Goal: Task Accomplishment & Management: Manage account settings

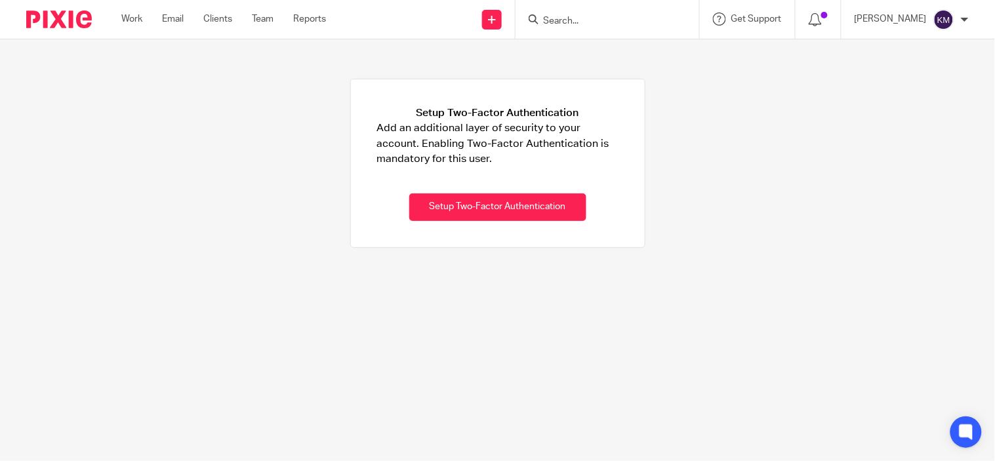
click at [941, 14] on img at bounding box center [943, 19] width 21 height 21
click at [915, 74] on span "Email integration" at bounding box center [928, 70] width 68 height 9
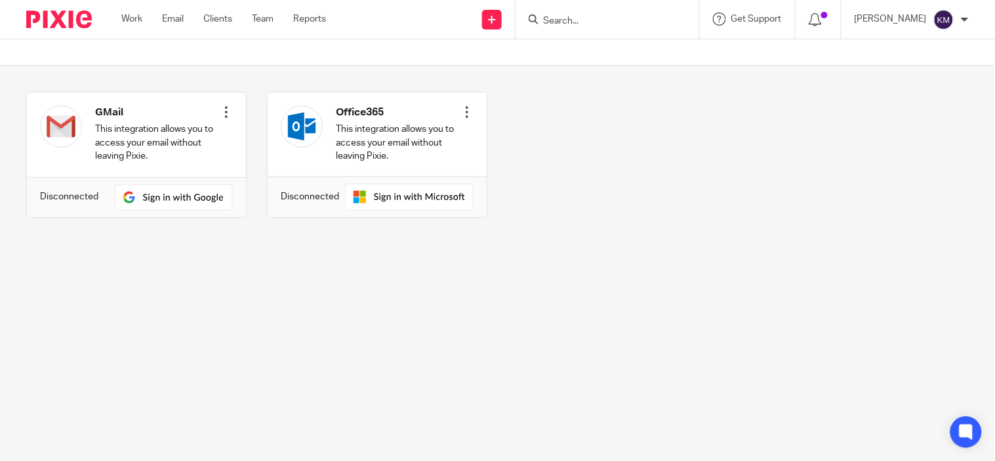
click at [934, 18] on img at bounding box center [943, 19] width 21 height 21
click at [914, 49] on span "My profile" at bounding box center [914, 51] width 41 height 9
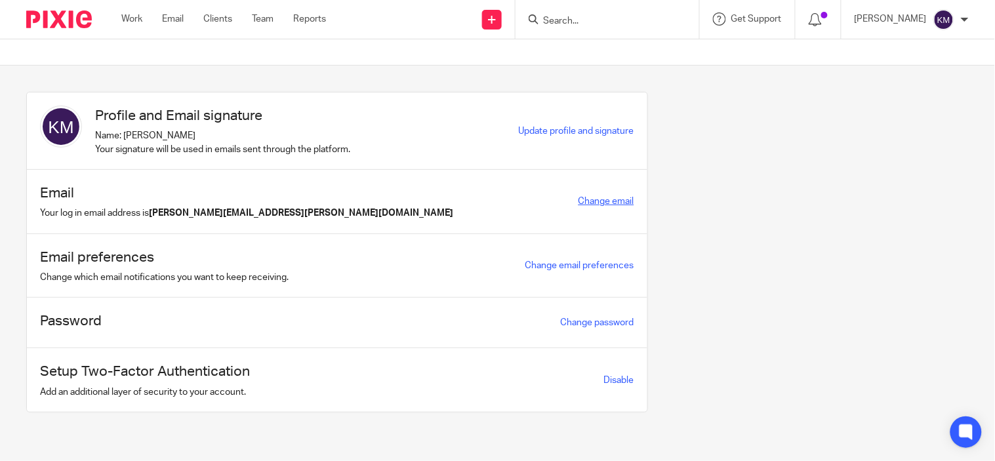
click at [594, 198] on link "Change email" at bounding box center [607, 201] width 56 height 9
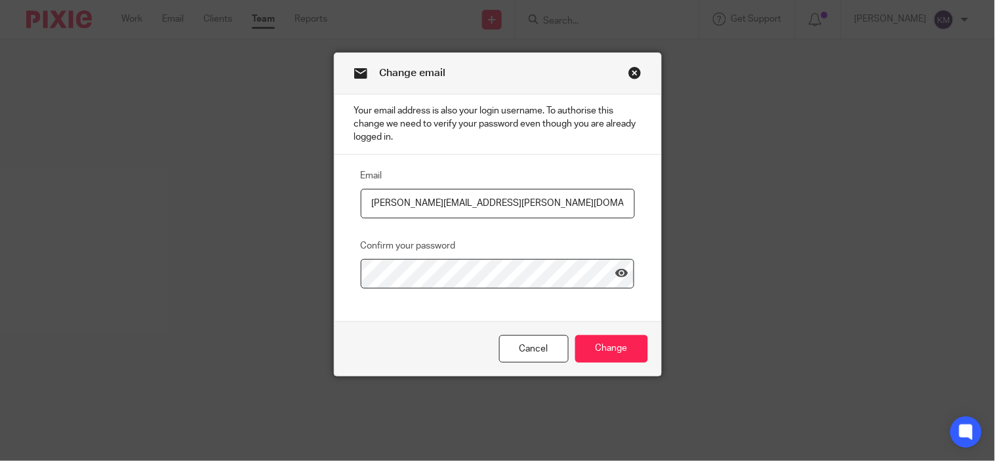
click at [453, 202] on input "[PERSON_NAME][EMAIL_ADDRESS][PERSON_NAME][DOMAIN_NAME]" at bounding box center [498, 204] width 274 height 30
click at [473, 202] on input "kavipriya.m@therisegroup.co.uk" at bounding box center [498, 204] width 274 height 30
type input "kavipriya.m@riseaccounting.co.uk"
click at [615, 278] on icon at bounding box center [621, 273] width 13 height 13
click at [399, 310] on div "Email kavipriya.m@riseaccounting.co.uk Confirm your password" at bounding box center [498, 238] width 327 height 167
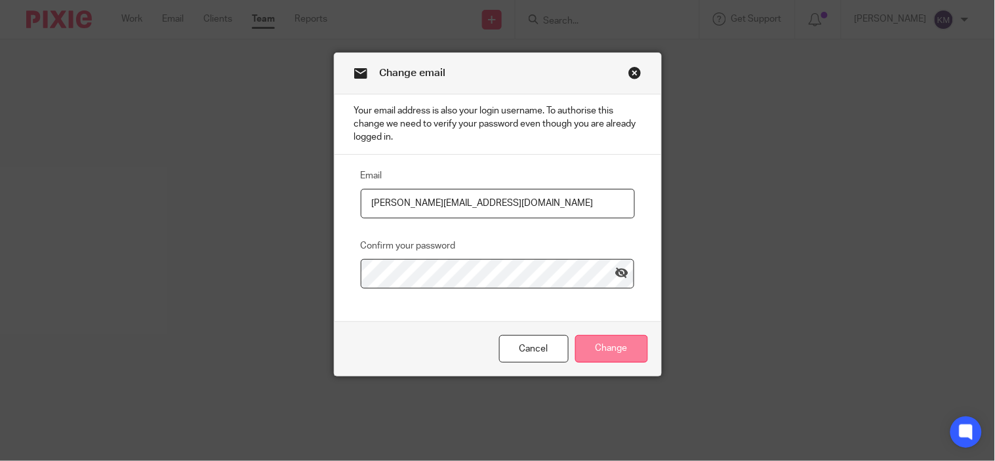
click at [587, 341] on input "Change" at bounding box center [611, 349] width 73 height 28
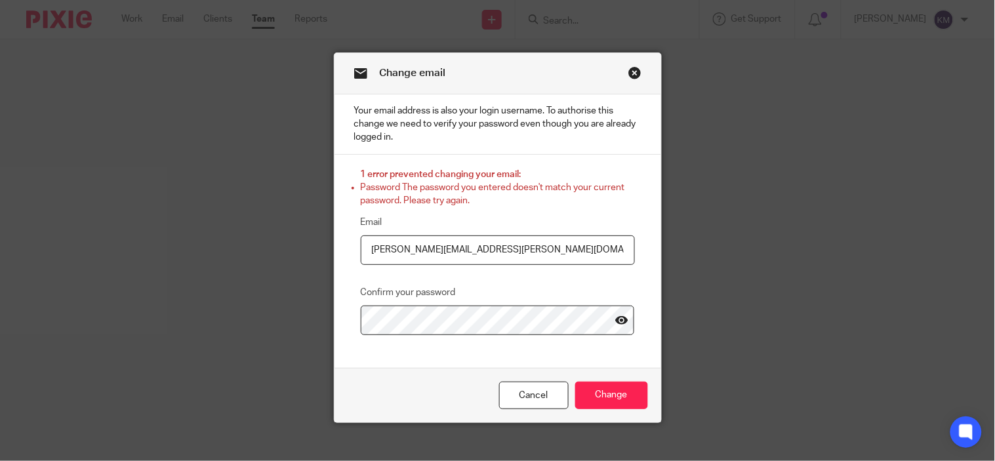
click at [619, 324] on icon at bounding box center [621, 320] width 13 height 13
click at [589, 390] on input "Change" at bounding box center [611, 396] width 73 height 28
click at [615, 325] on icon at bounding box center [621, 320] width 13 height 13
click at [611, 390] on input "Change" at bounding box center [611, 396] width 73 height 28
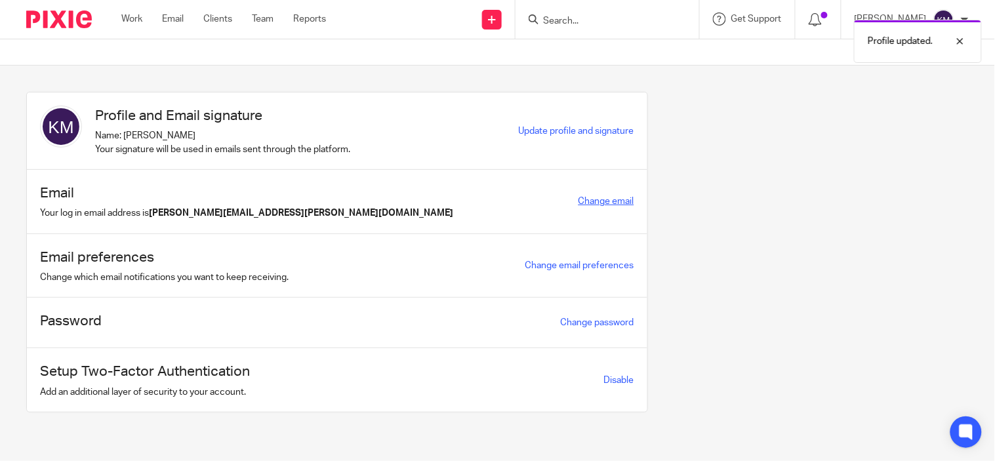
click at [580, 197] on link "Change email" at bounding box center [607, 201] width 56 height 9
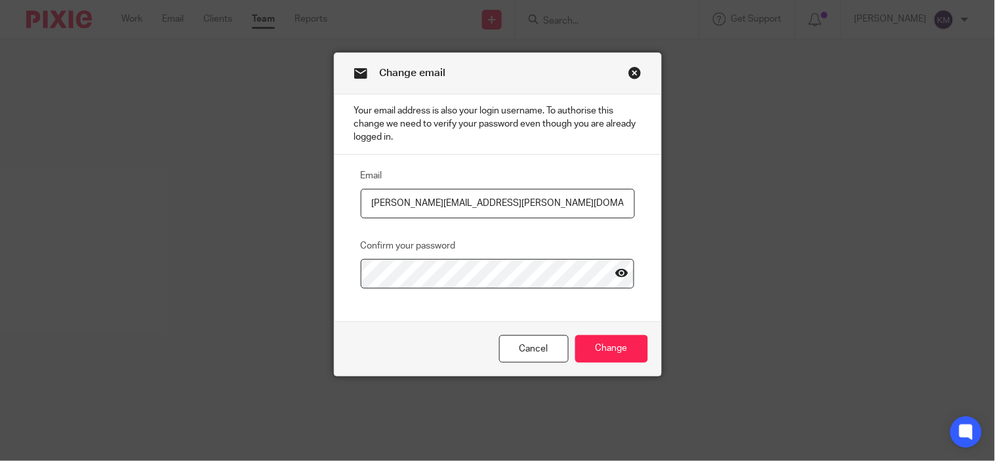
click at [615, 277] on icon at bounding box center [621, 273] width 13 height 13
click at [510, 207] on input "kavipriya.murugesan@therisegroup.co.uk" at bounding box center [498, 204] width 274 height 30
click at [510, 206] on input "kavipriya.murugesan@therisegroup.co.uk" at bounding box center [498, 204] width 274 height 30
click at [514, 207] on input "kavipriya.murugesan@therisegroup.co.uk" at bounding box center [498, 204] width 274 height 30
click at [493, 234] on div "Email kavipriya.m@riseaccounting.co.uk Confirm your password" at bounding box center [487, 228] width 295 height 121
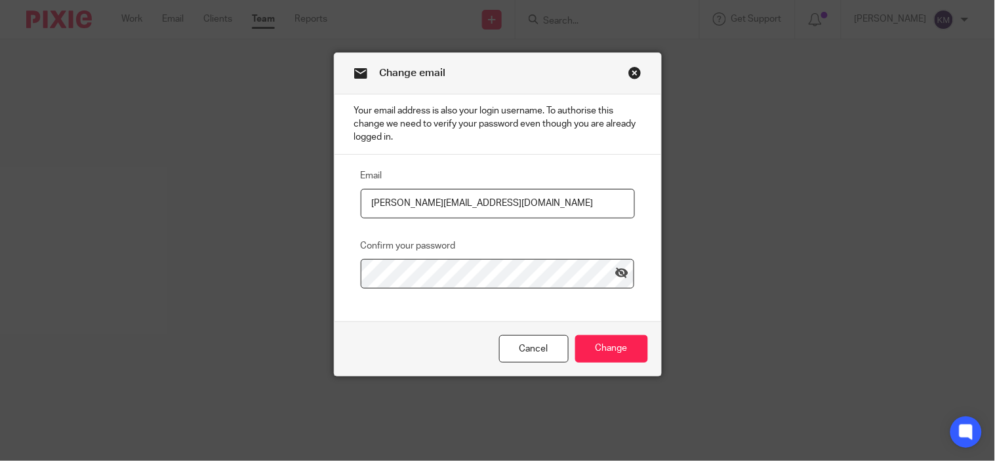
click at [370, 201] on input "kavipriya.m@riseaccounting.co.uk" at bounding box center [498, 204] width 274 height 30
type input "Kavipriya.m@riseaccounting.co.uk"
click at [615, 338] on input "Change" at bounding box center [611, 349] width 73 height 28
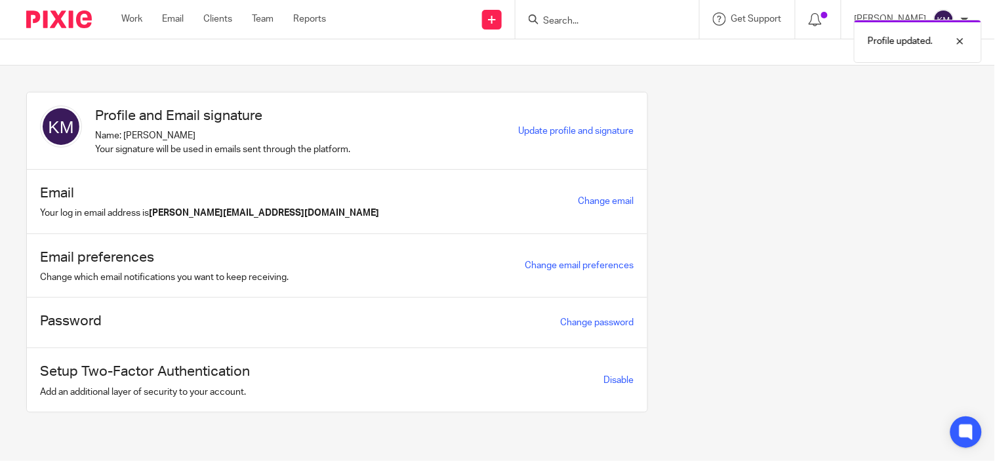
click at [737, 349] on div "Profile and Email signature Name: [PERSON_NAME] Your signature will be used in …" at bounding box center [487, 262] width 963 height 340
click at [960, 11] on div "[PERSON_NAME]" at bounding box center [912, 19] width 114 height 21
click at [573, 130] on span "Update profile and signature" at bounding box center [576, 131] width 115 height 9
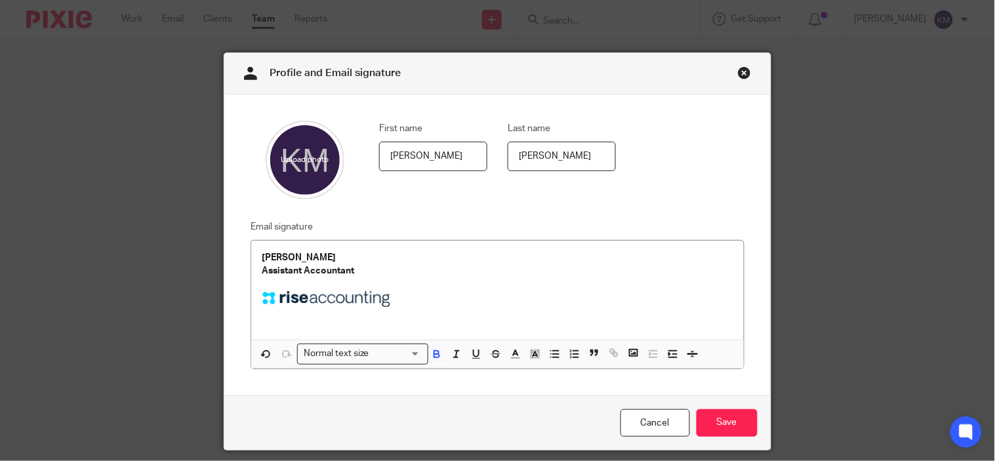
click at [742, 76] on link "Close this dialog window" at bounding box center [744, 75] width 13 height 18
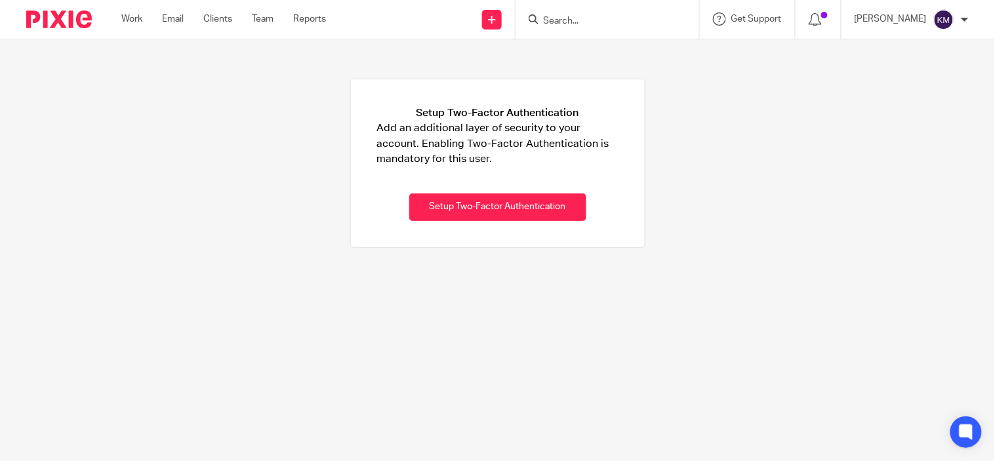
click at [551, 12] on form at bounding box center [612, 19] width 140 height 16
click at [555, 17] on input "Search" at bounding box center [601, 22] width 118 height 12
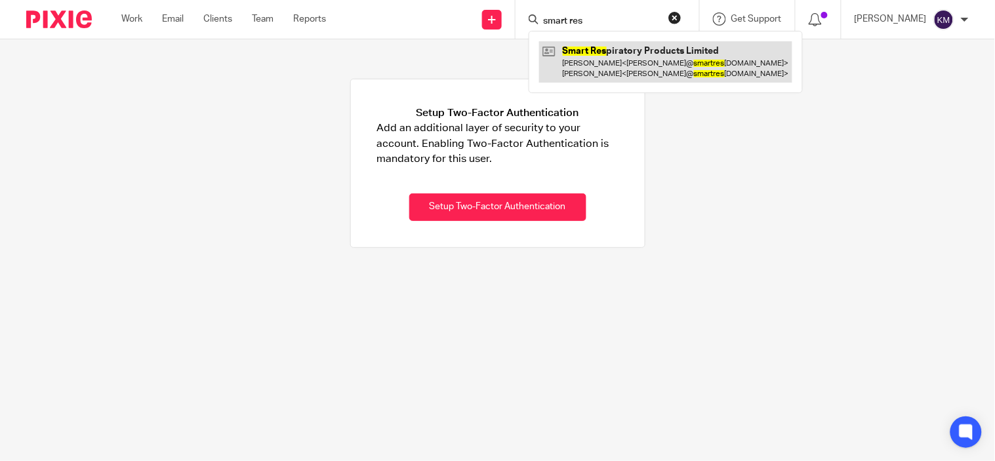
type input "smart res"
click at [607, 54] on link at bounding box center [665, 61] width 253 height 41
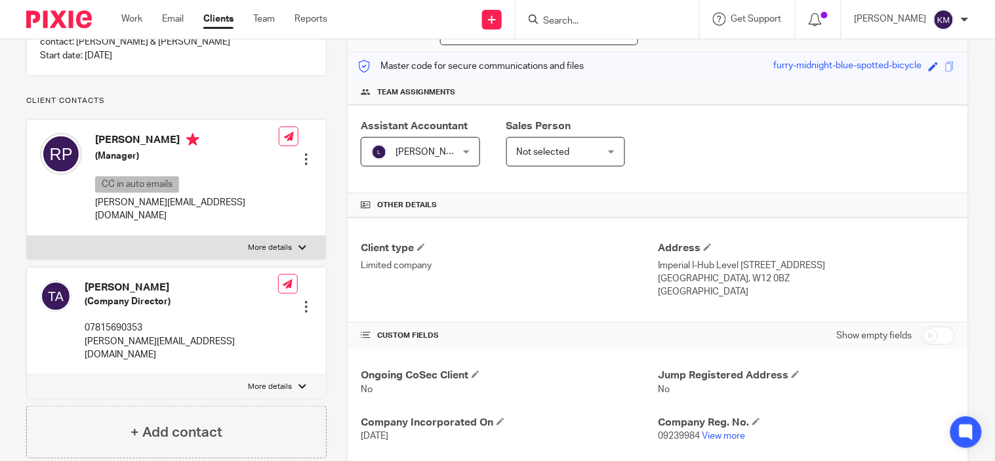
scroll to position [160, 0]
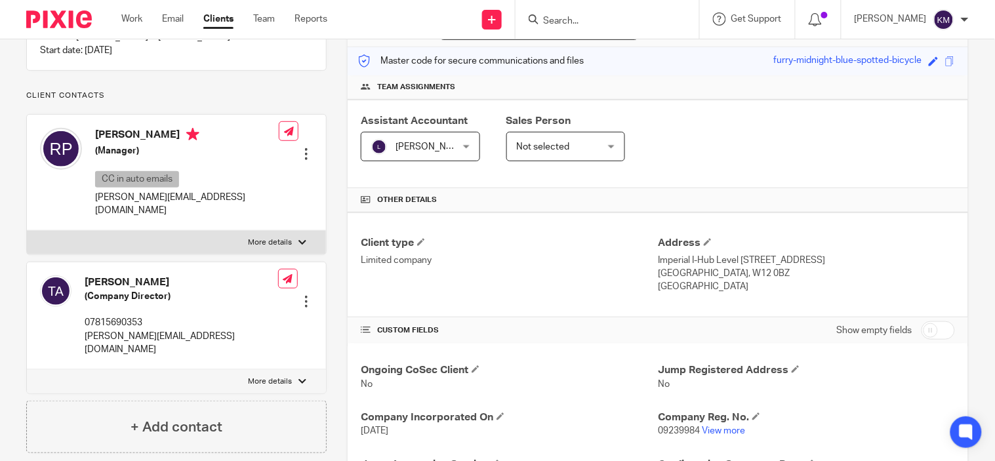
click at [157, 207] on p "[PERSON_NAME][EMAIL_ADDRESS][DOMAIN_NAME]" at bounding box center [187, 204] width 184 height 27
copy div "[PERSON_NAME][EMAIL_ADDRESS][DOMAIN_NAME]"
click at [138, 337] on p "thomas@smartrespiratory.com" at bounding box center [182, 343] width 194 height 27
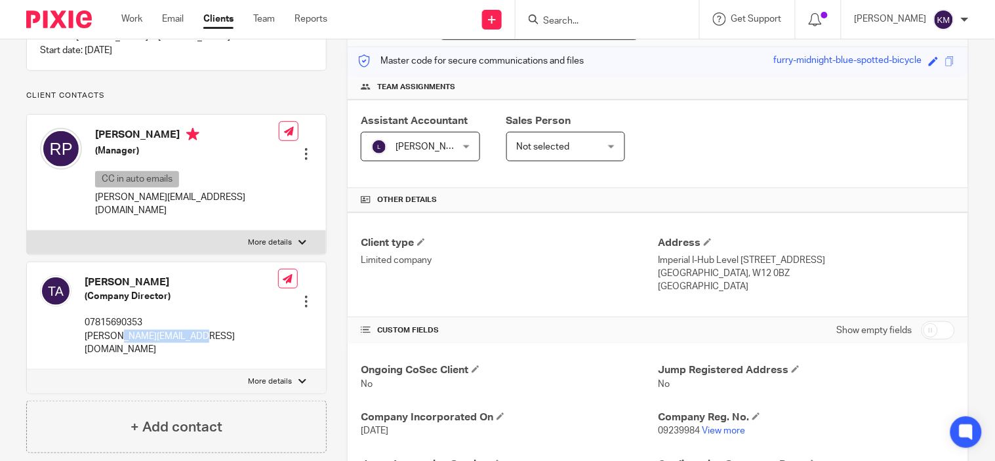
click at [138, 337] on p "thomas@smartrespiratory.com" at bounding box center [182, 343] width 194 height 27
copy div "thomas@smartrespiratory.com"
